Goal: Information Seeking & Learning: Learn about a topic

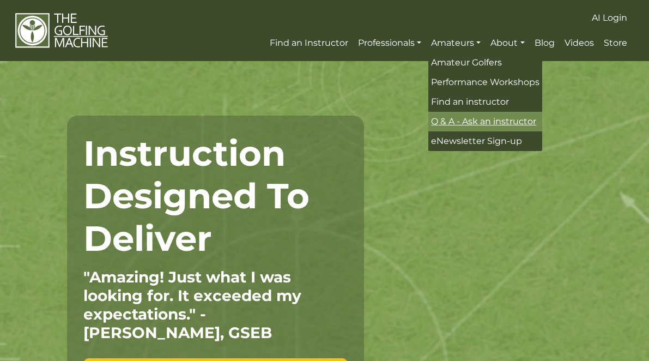
click at [454, 118] on span "Q & A - Ask an instructor" at bounding box center [483, 121] width 105 height 10
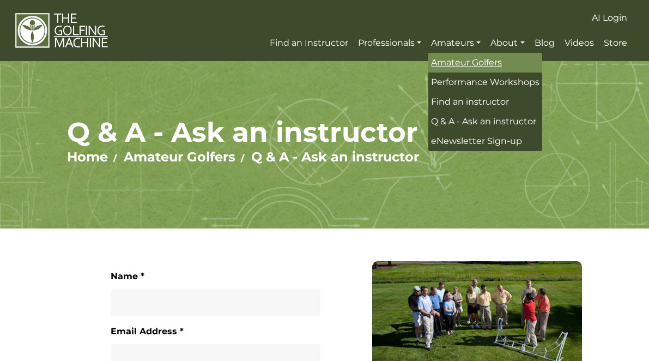
click at [470, 67] on span "Amateur Golfers" at bounding box center [466, 62] width 71 height 10
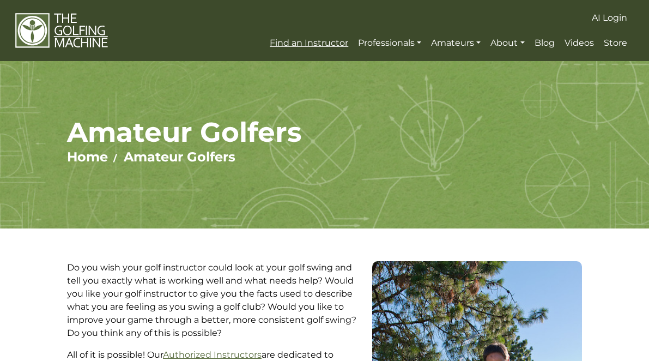
click at [333, 43] on span "Find an Instructor" at bounding box center [309, 43] width 78 height 10
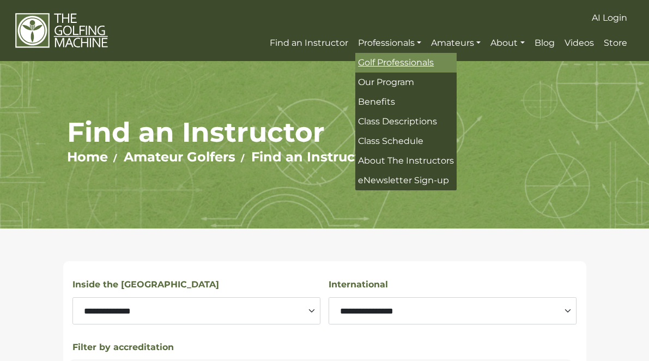
click at [393, 62] on span "Golf Professionals" at bounding box center [396, 62] width 76 height 10
